Goal: Task Accomplishment & Management: Manage account settings

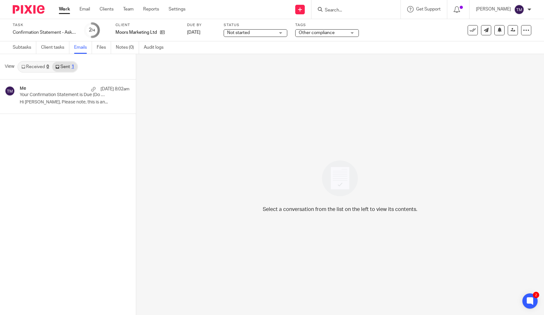
click at [344, 8] on input "Search" at bounding box center [352, 11] width 57 height 6
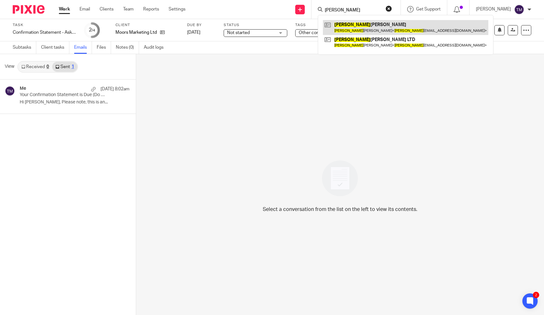
type input "donna"
click at [353, 24] on link at bounding box center [405, 27] width 165 height 15
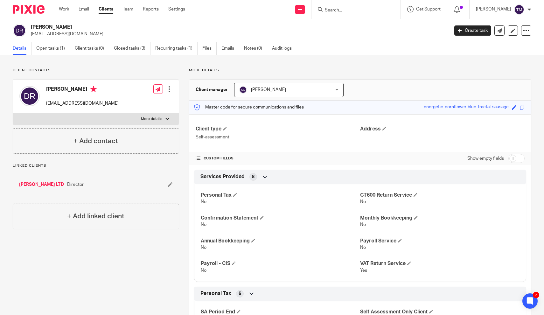
click at [516, 158] on input "checkbox" at bounding box center [516, 158] width 16 height 9
checkbox input "true"
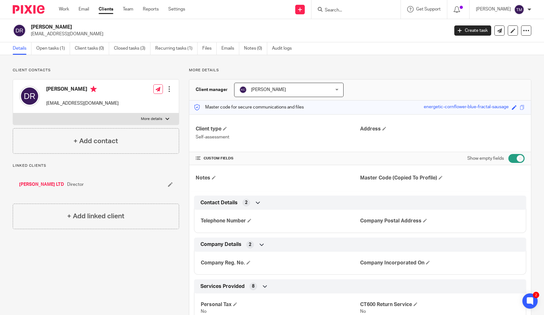
drag, startPoint x: 418, startPoint y: 108, endPoint x: 506, endPoint y: 110, distance: 87.8
click at [506, 110] on div "Master code for secure communications and files energetic-cornflower-blue-fract…" at bounding box center [360, 108] width 342 height 14
copy div "energetic-cornflower-blue-fractal-sausage"
click at [442, 177] on span at bounding box center [441, 178] width 4 height 4
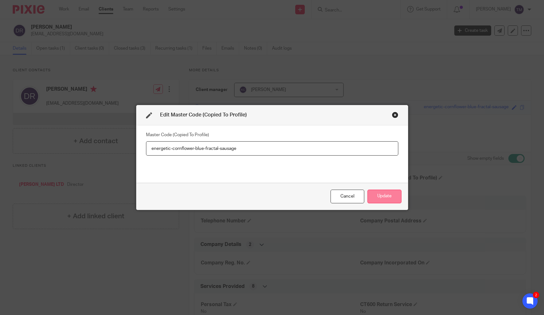
type input "energetic-cornflower-blue-fractal-sausage"
click at [387, 191] on button "Update" at bounding box center [384, 197] width 34 height 14
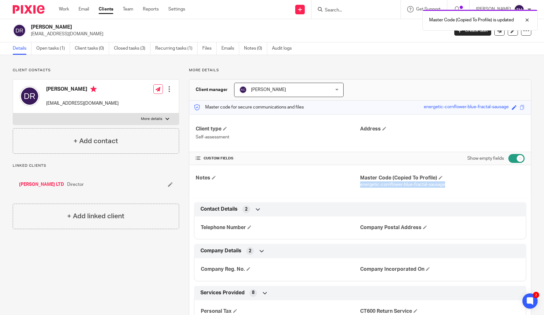
drag, startPoint x: 449, startPoint y: 185, endPoint x: 361, endPoint y: 185, distance: 87.8
click at [361, 185] on p "energetic-cornflower-blue-fractal-sausage" at bounding box center [442, 184] width 164 height 6
copy span "energetic-cornflower-blue-fractal-sausage"
click at [60, 48] on link "Open tasks (1)" at bounding box center [53, 48] width 34 height 12
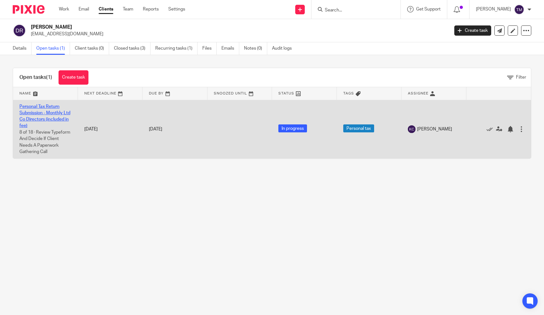
click at [52, 117] on link "Personal Tax Return Submission - Monthly Ltd Co Directors (included in fee)" at bounding box center [44, 116] width 51 height 24
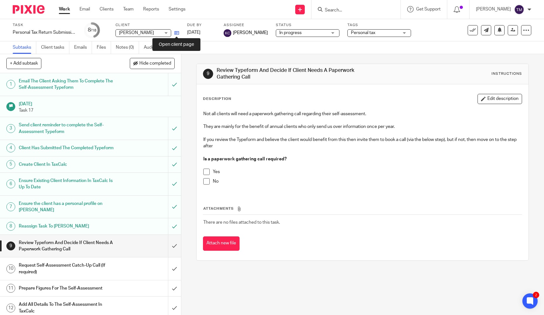
click at [177, 34] on icon at bounding box center [176, 33] width 5 height 5
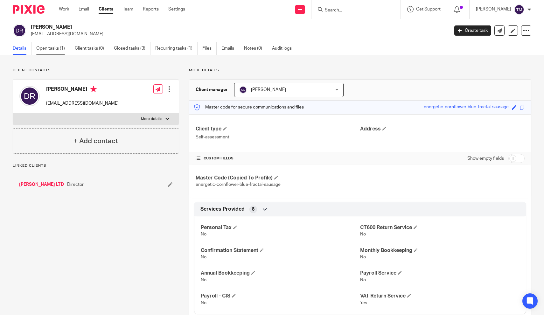
click at [60, 49] on link "Open tasks (1)" at bounding box center [53, 48] width 34 height 12
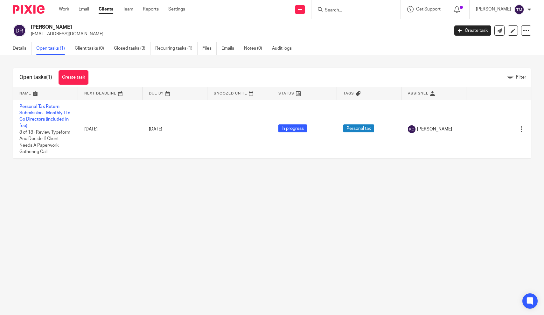
click at [372, 6] on form at bounding box center [358, 9] width 68 height 8
click at [354, 12] on input "Search" at bounding box center [352, 11] width 57 height 6
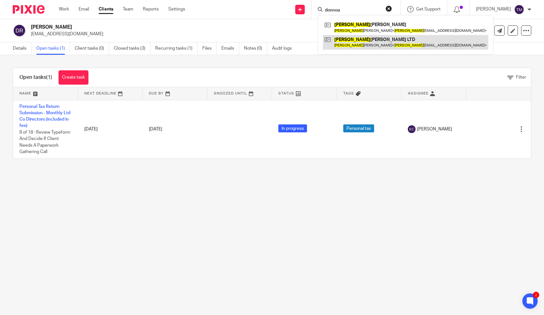
type input "donnoa"
click at [359, 40] on link at bounding box center [405, 42] width 165 height 15
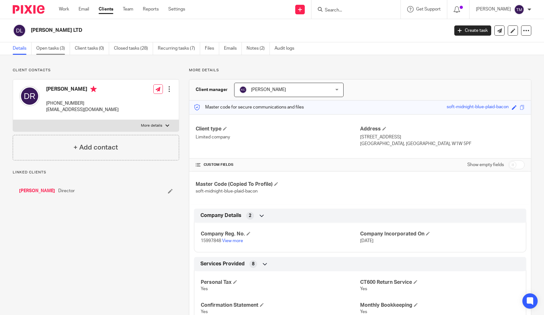
click at [60, 50] on link "Open tasks (3)" at bounding box center [53, 48] width 34 height 12
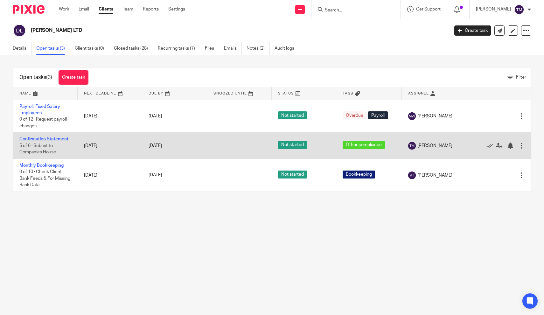
click at [63, 139] on link "Confirmation Statement" at bounding box center [43, 139] width 49 height 4
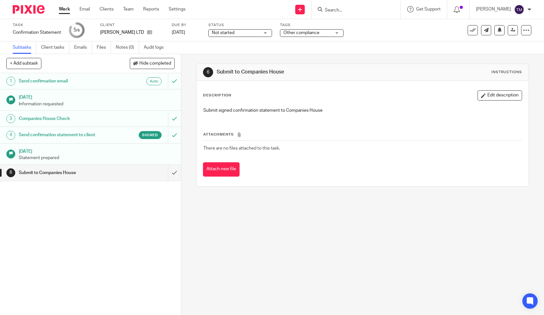
click at [59, 152] on h1 "[DATE]" at bounding box center [97, 151] width 156 height 8
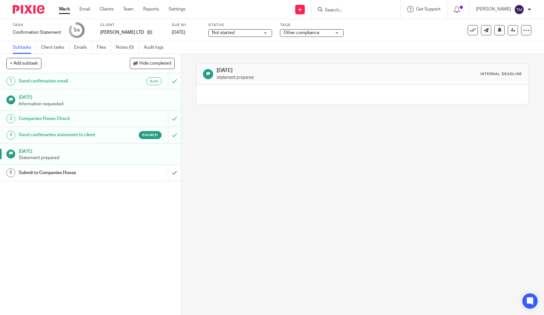
click at [58, 135] on h1 "Send confirmation statement to client" at bounding box center [66, 135] width 95 height 10
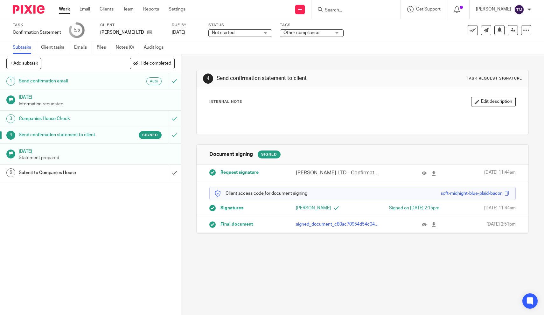
click at [66, 173] on h1 "Submit to Companies House" at bounding box center [66, 173] width 95 height 10
click at [73, 172] on h1 "Submit to Companies House" at bounding box center [66, 173] width 95 height 10
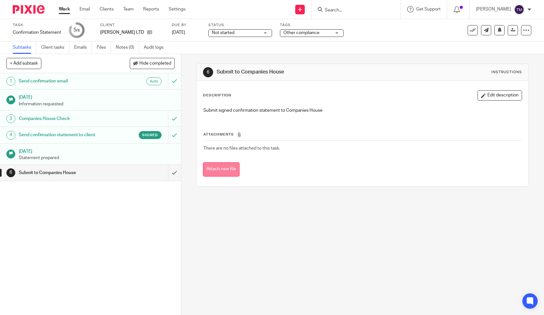
click at [221, 167] on button "Attach new file" at bounding box center [221, 169] width 37 height 14
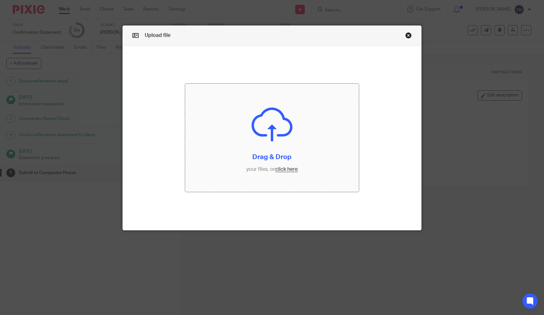
click at [262, 152] on input "file" at bounding box center [271, 138] width 173 height 108
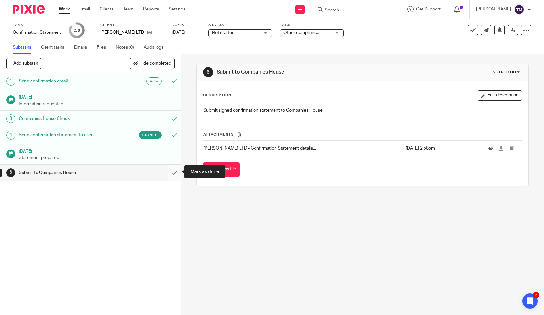
click at [177, 171] on input "submit" at bounding box center [90, 173] width 181 height 16
